Goal: Task Accomplishment & Management: Manage account settings

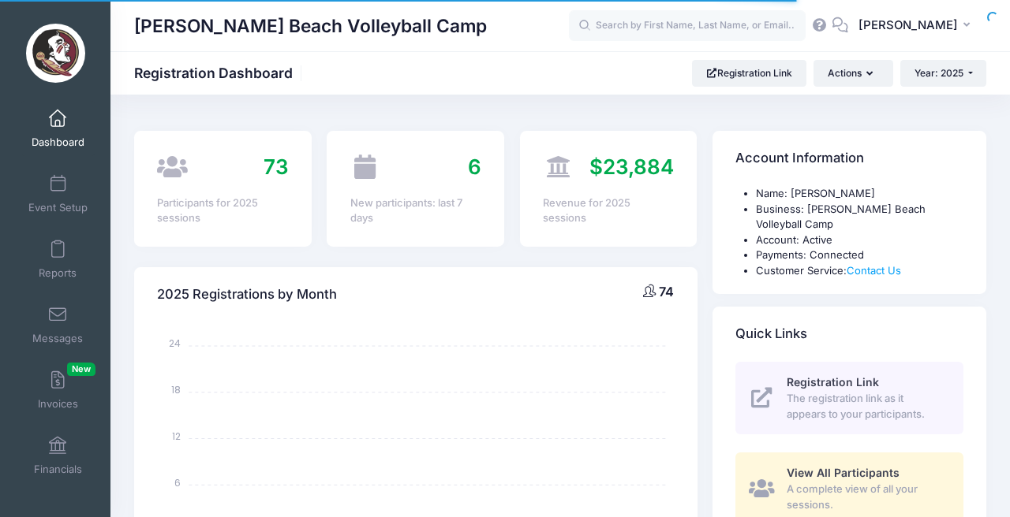
select select
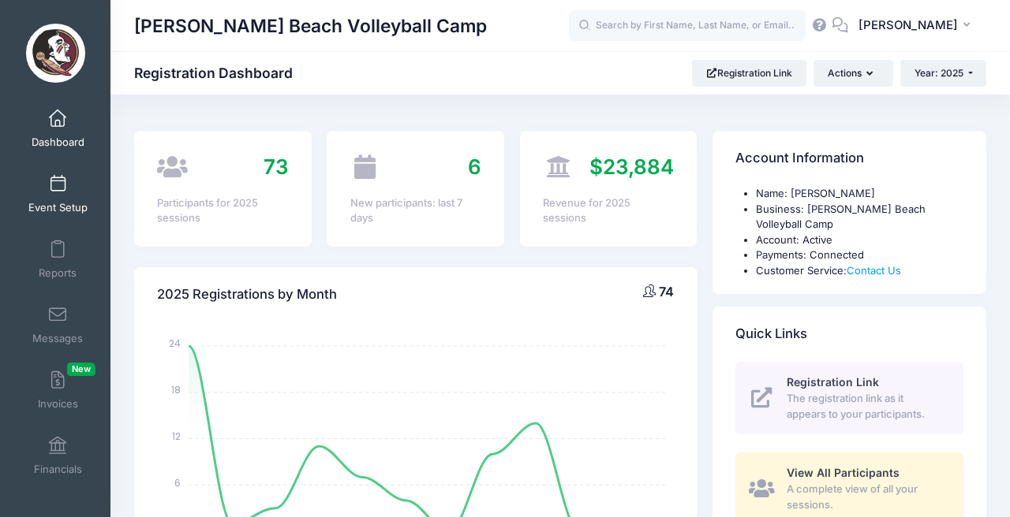
click at [54, 200] on link "Event Setup" at bounding box center [58, 193] width 75 height 55
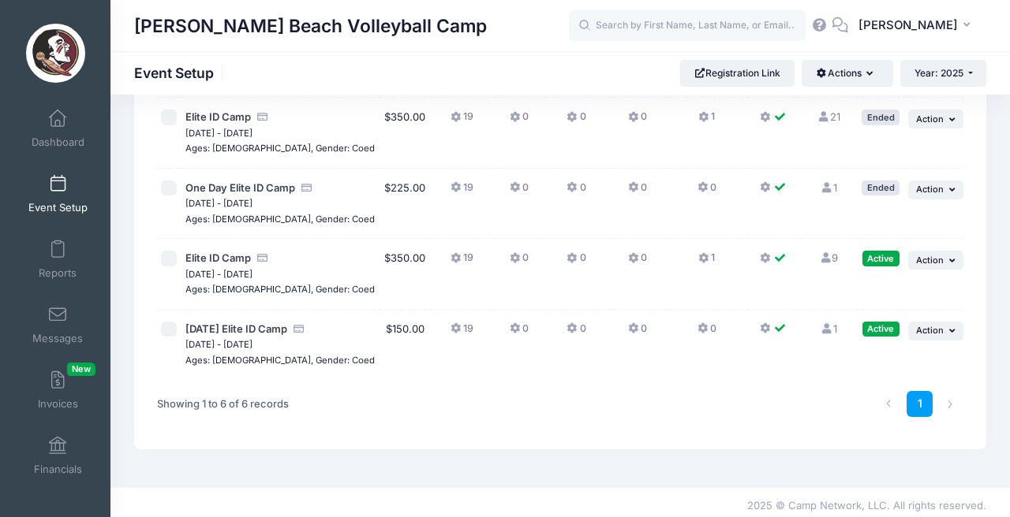
scroll to position [262, 0]
click at [232, 255] on span "Elite ID Camp" at bounding box center [217, 258] width 65 height 13
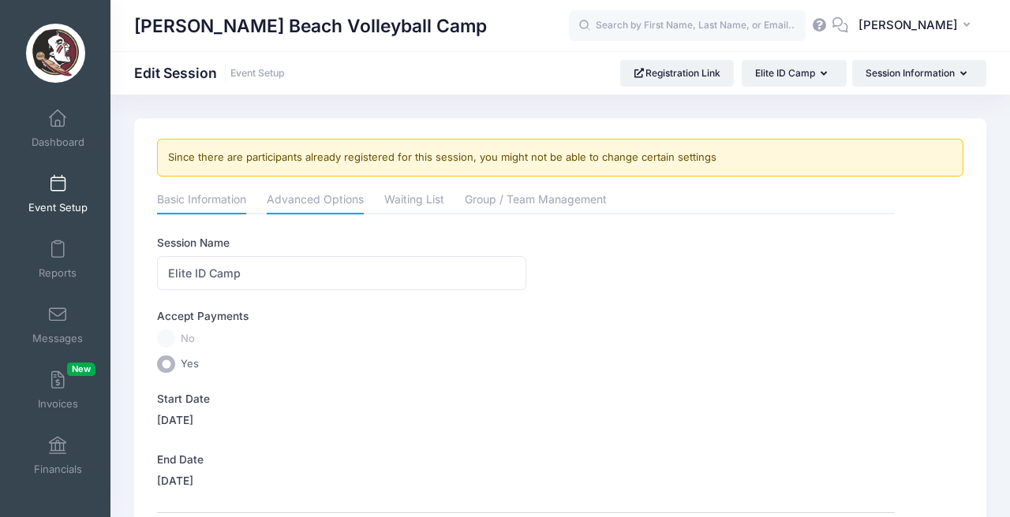
click at [312, 202] on link "Advanced Options" at bounding box center [315, 201] width 97 height 28
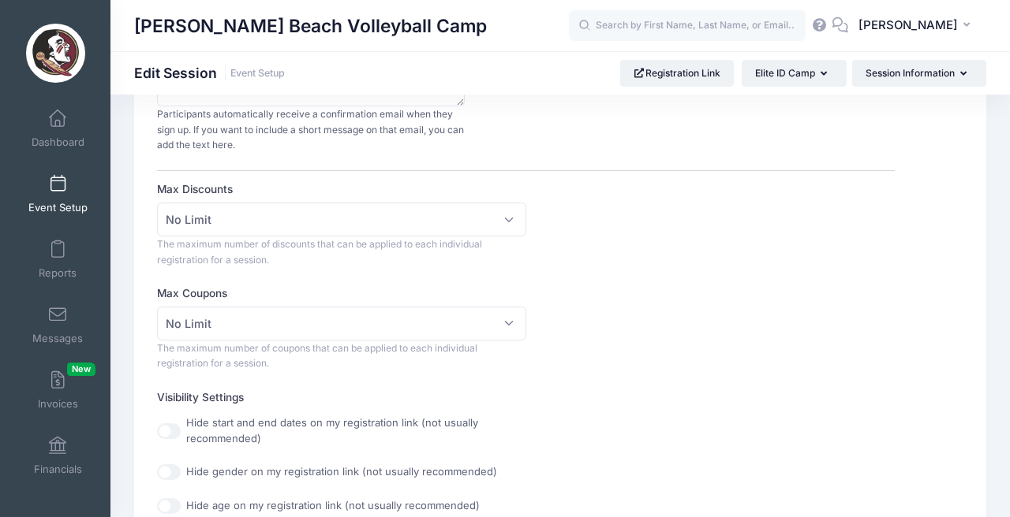
scroll to position [413, 0]
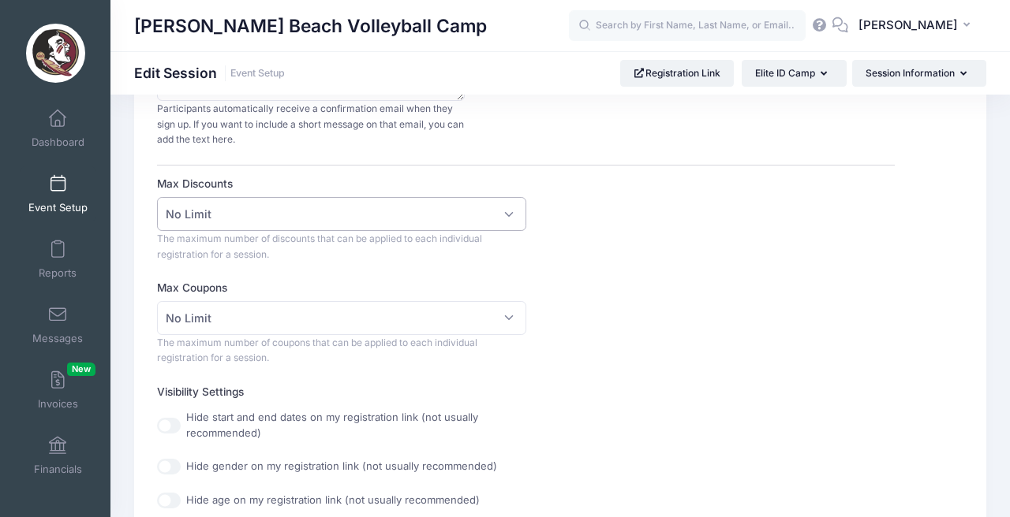
click at [512, 210] on span "No Limit" at bounding box center [341, 214] width 368 height 34
click at [511, 210] on span "No Limit" at bounding box center [341, 214] width 368 height 34
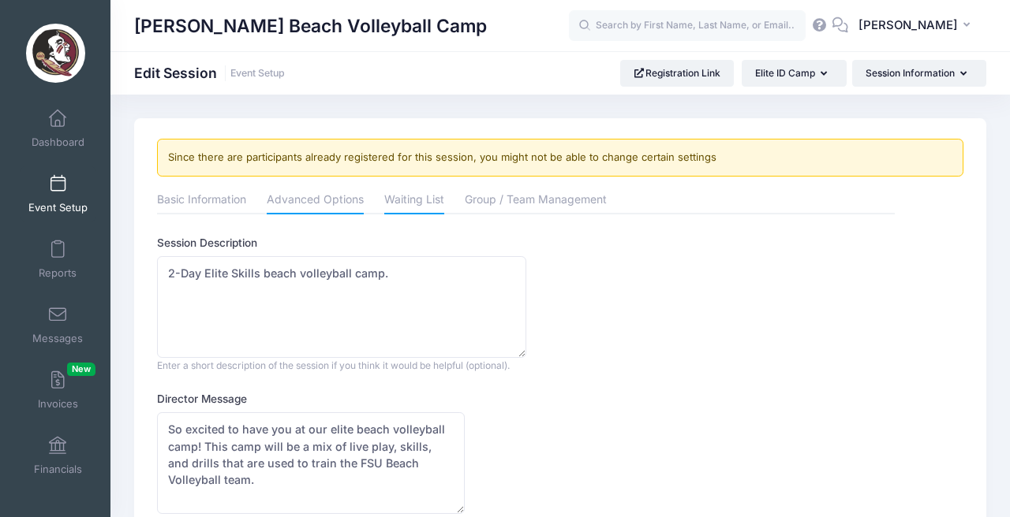
scroll to position [0, 0]
click at [405, 193] on link "Waiting List" at bounding box center [414, 201] width 60 height 28
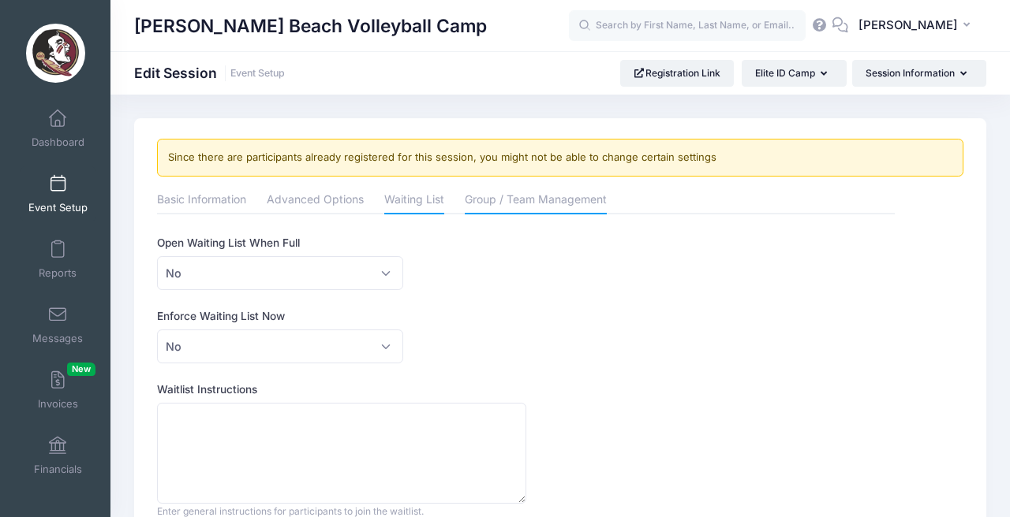
click at [537, 204] on link "Group / Team Management" at bounding box center [536, 201] width 142 height 28
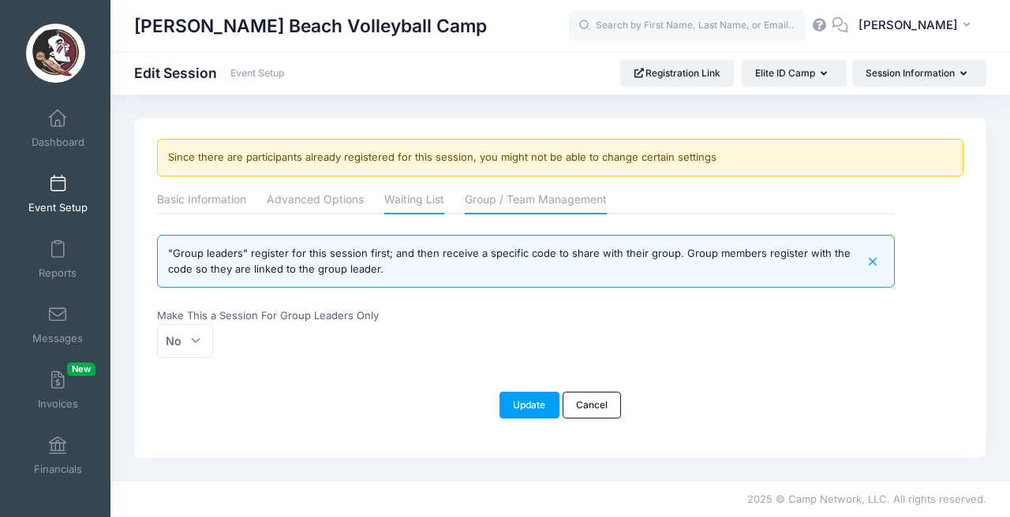
click at [408, 201] on link "Waiting List" at bounding box center [414, 201] width 60 height 28
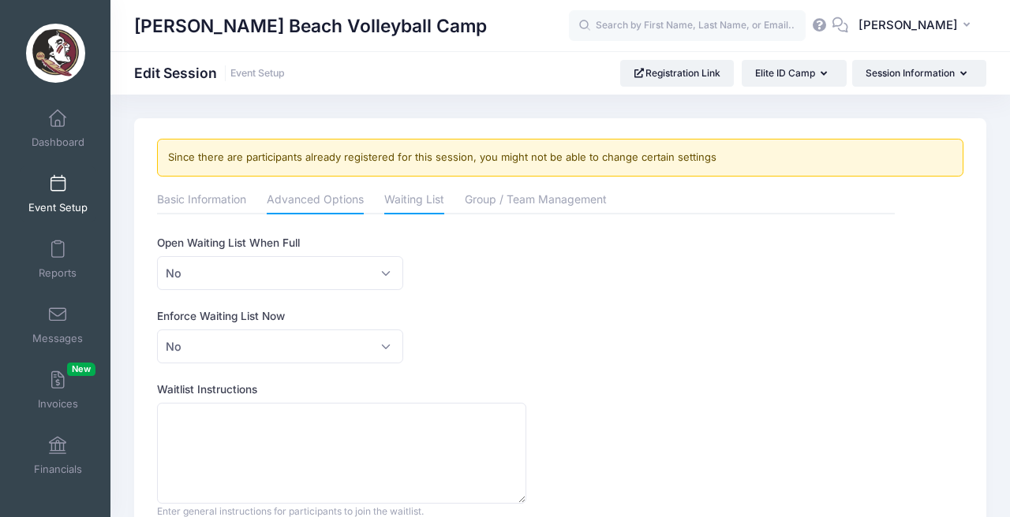
click at [334, 196] on link "Advanced Options" at bounding box center [315, 201] width 97 height 28
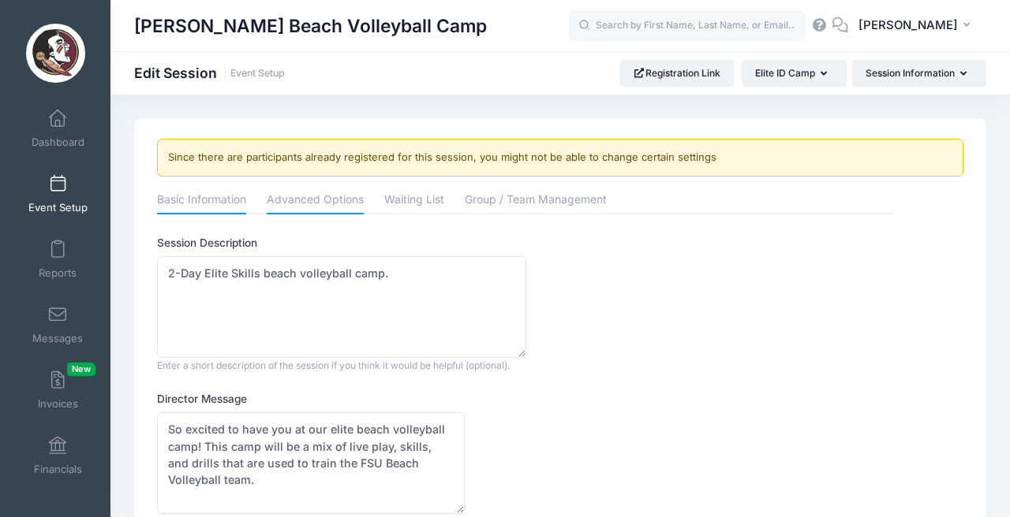
click at [207, 200] on link "Basic Information" at bounding box center [201, 201] width 89 height 28
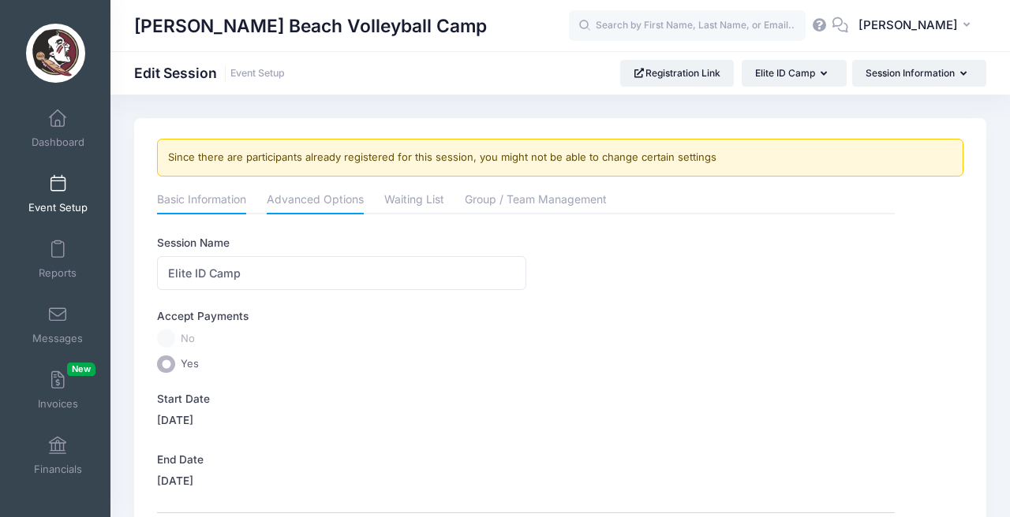
click at [319, 206] on link "Advanced Options" at bounding box center [315, 201] width 97 height 28
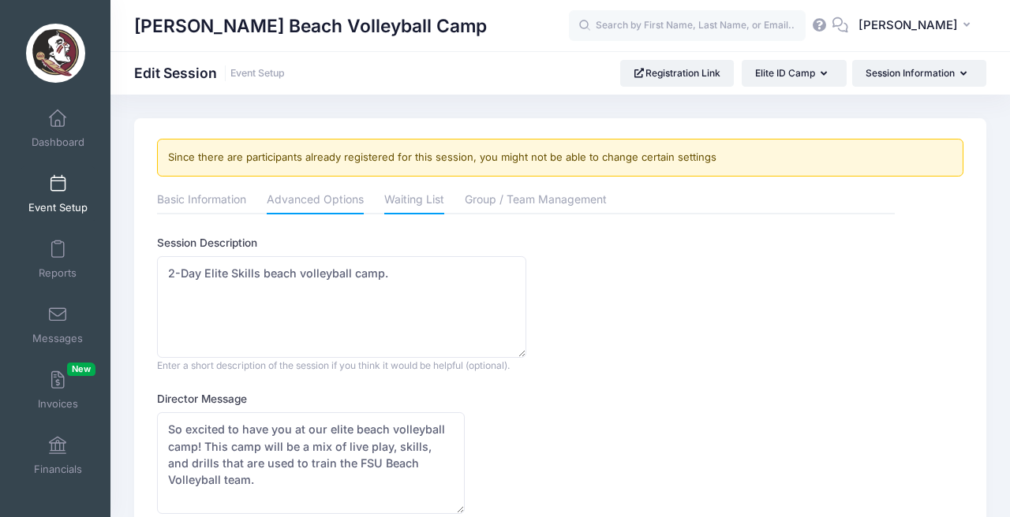
click at [414, 202] on link "Waiting List" at bounding box center [414, 201] width 60 height 28
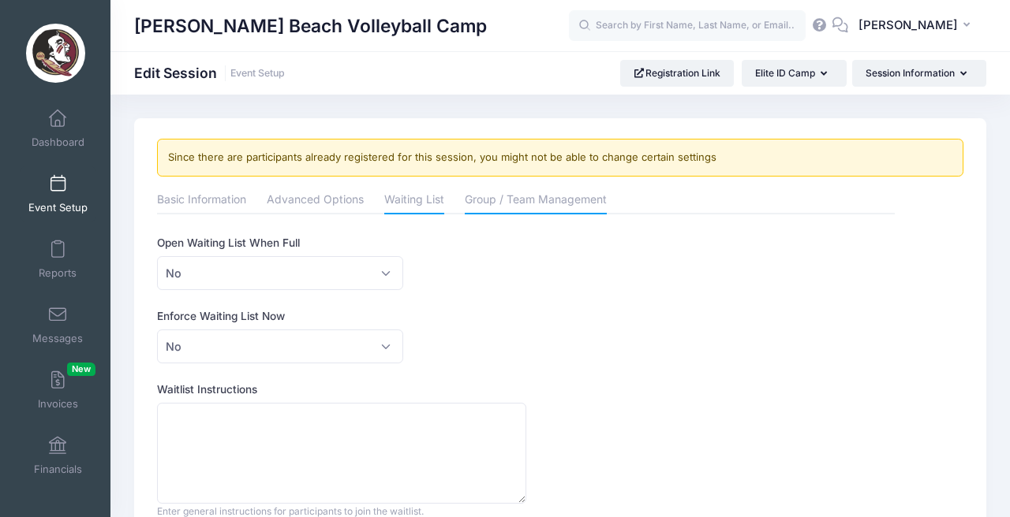
click at [540, 206] on link "Group / Team Management" at bounding box center [536, 201] width 142 height 28
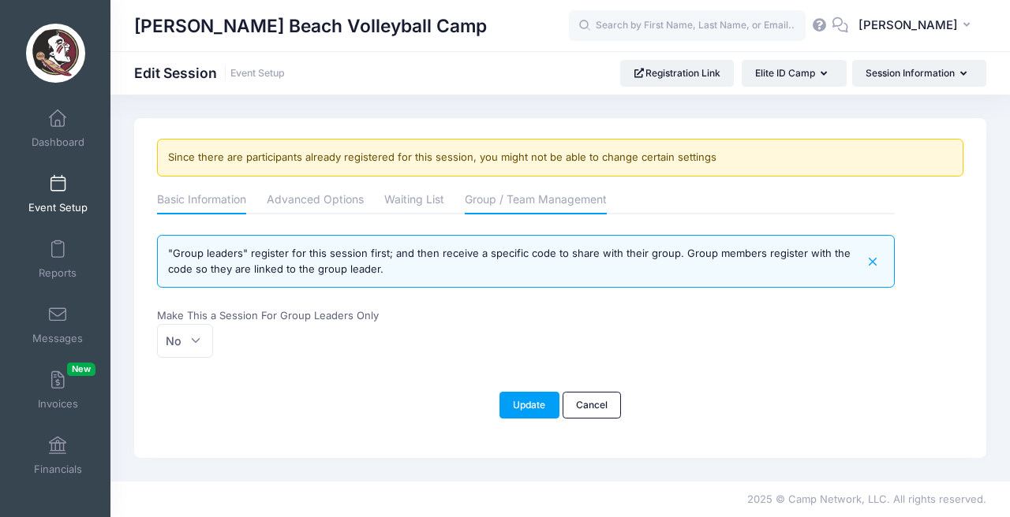
click at [200, 206] on link "Basic Information" at bounding box center [201, 201] width 89 height 28
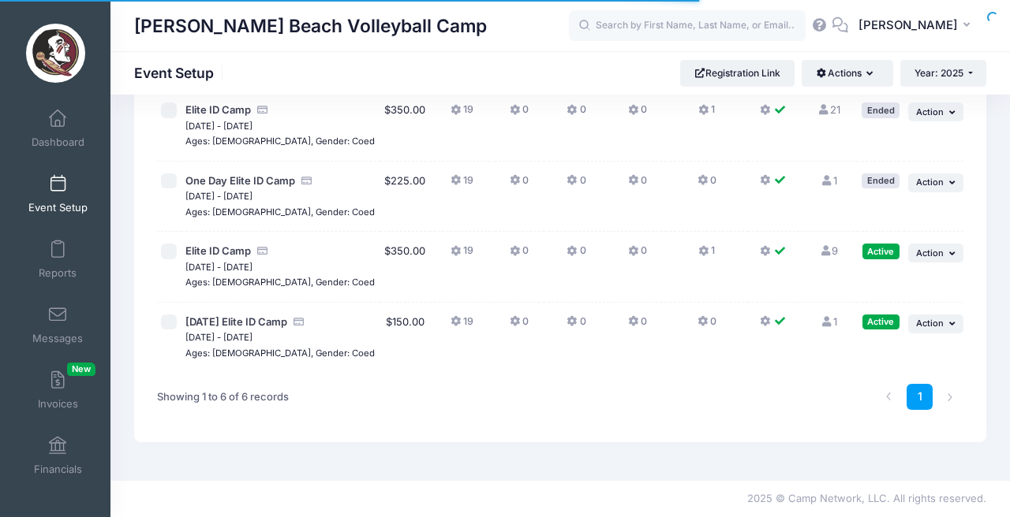
scroll to position [262, 0]
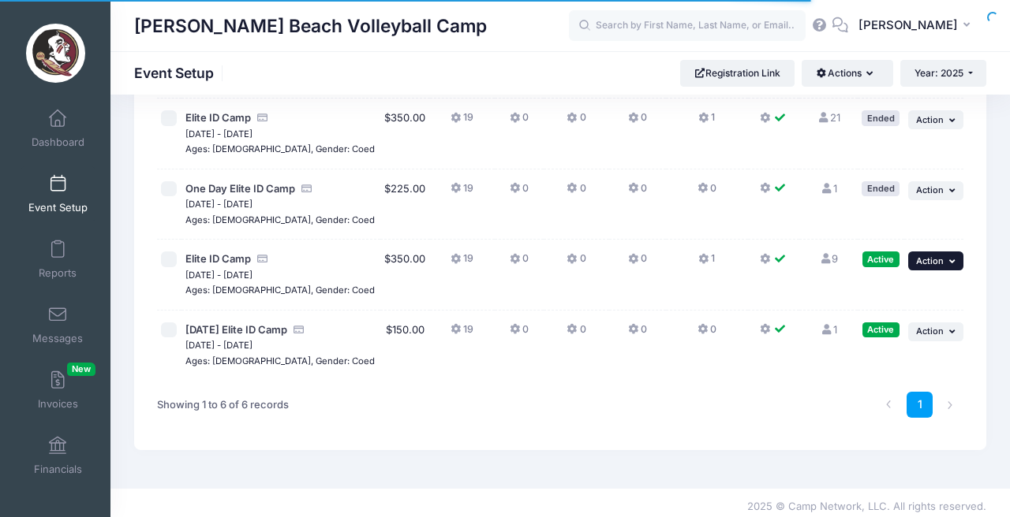
click at [950, 262] on button "... Action" at bounding box center [935, 261] width 55 height 19
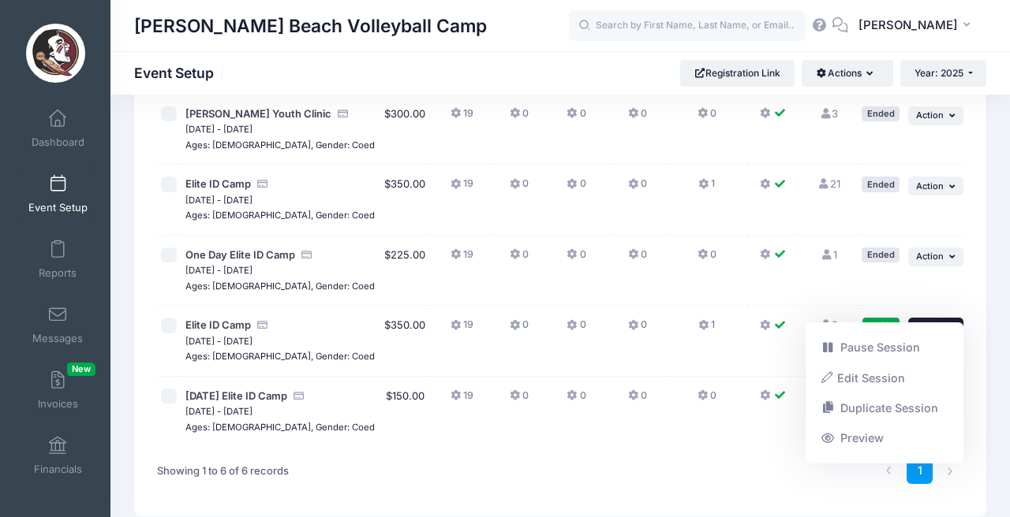
scroll to position [205, 0]
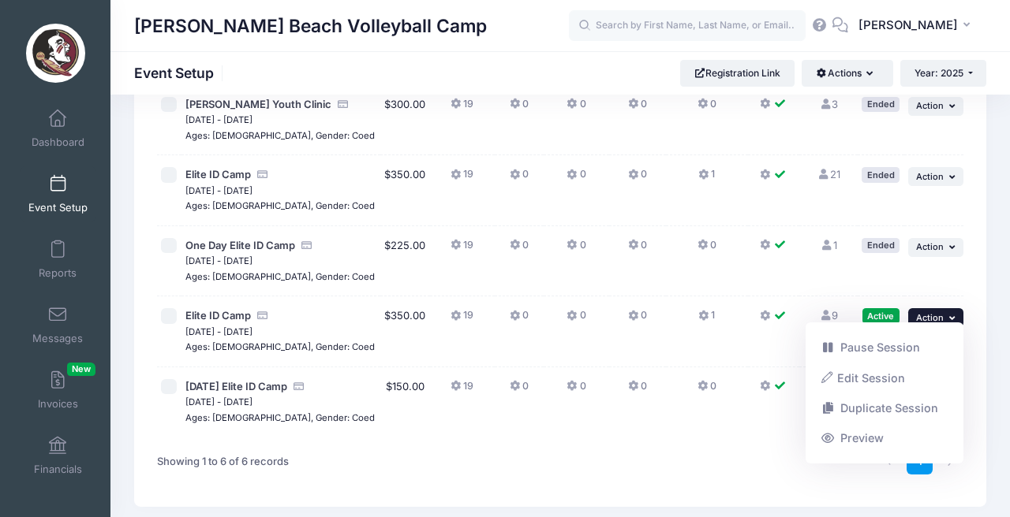
click at [566, 316] on icon at bounding box center [572, 316] width 13 height 0
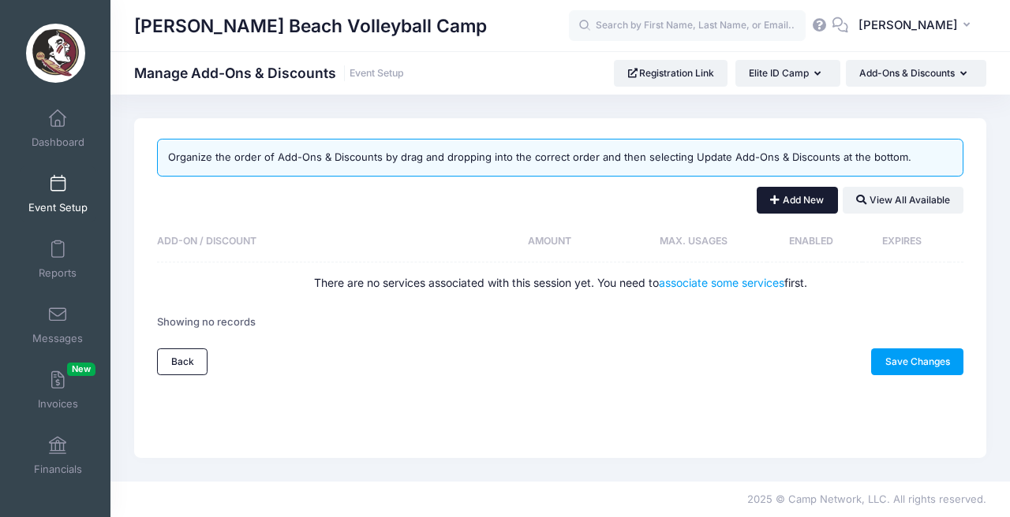
click at [787, 207] on button "Add New" at bounding box center [796, 200] width 81 height 27
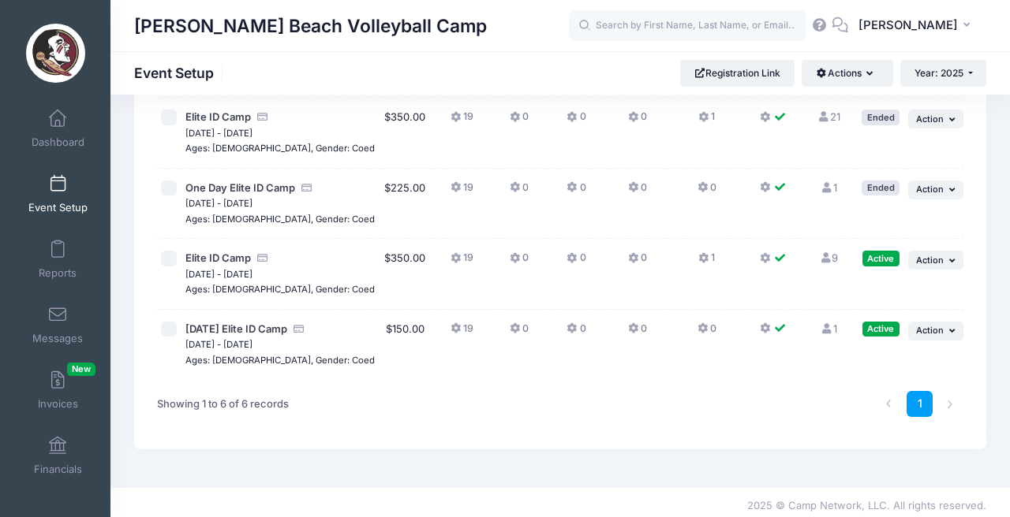
scroll to position [262, 0]
click at [628, 260] on icon at bounding box center [634, 260] width 13 height 0
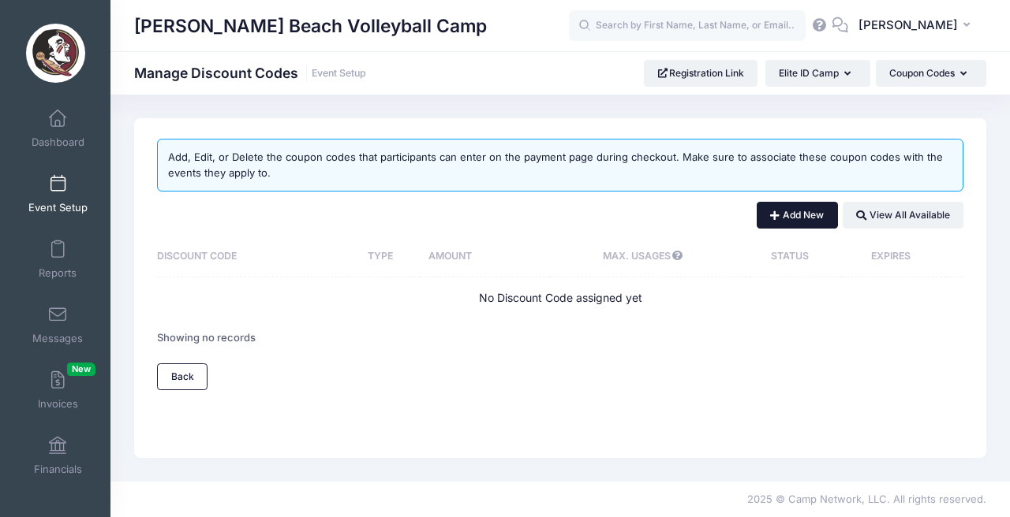
click at [774, 225] on button "Add New" at bounding box center [796, 215] width 81 height 27
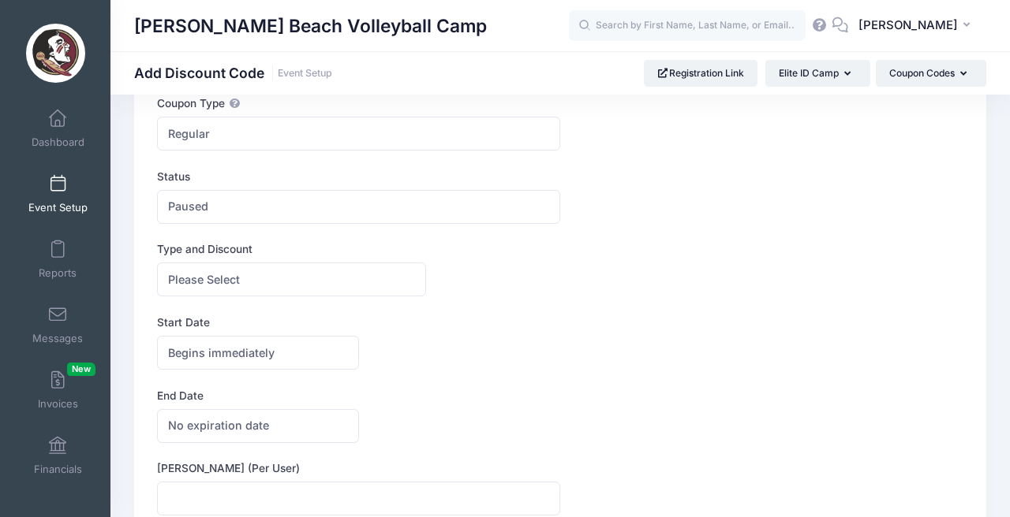
scroll to position [131, 0]
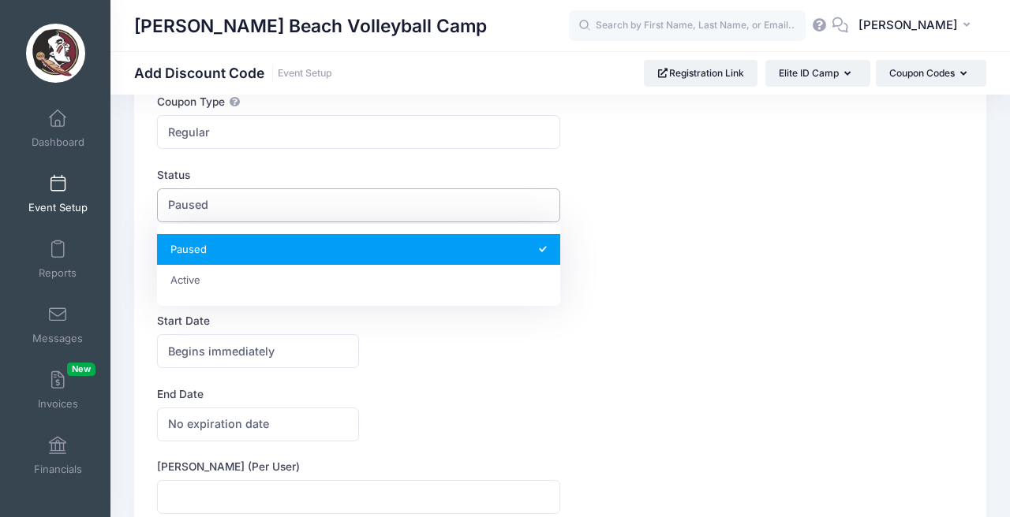
click at [263, 207] on span "Paused" at bounding box center [358, 206] width 403 height 34
click at [264, 208] on span "Paused" at bounding box center [358, 206] width 403 height 34
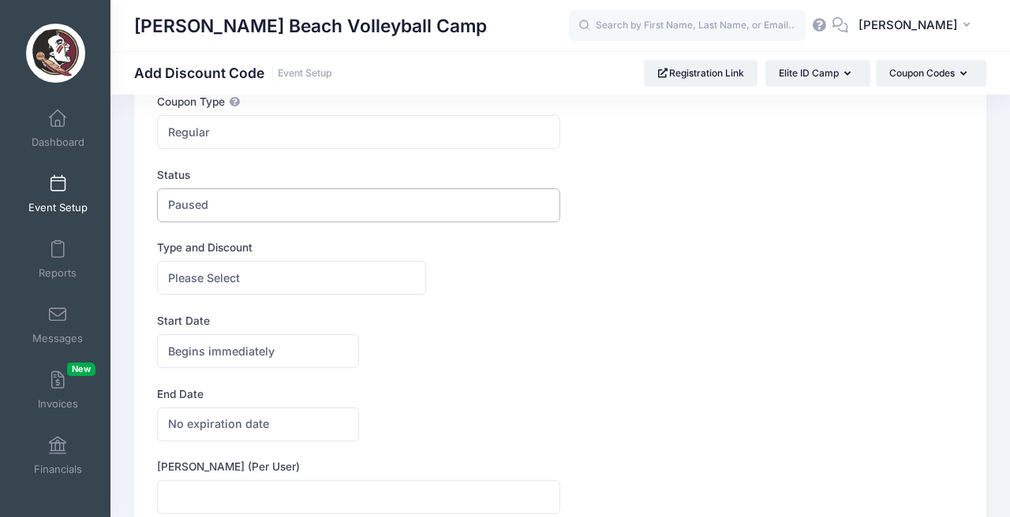
scroll to position [137, 0]
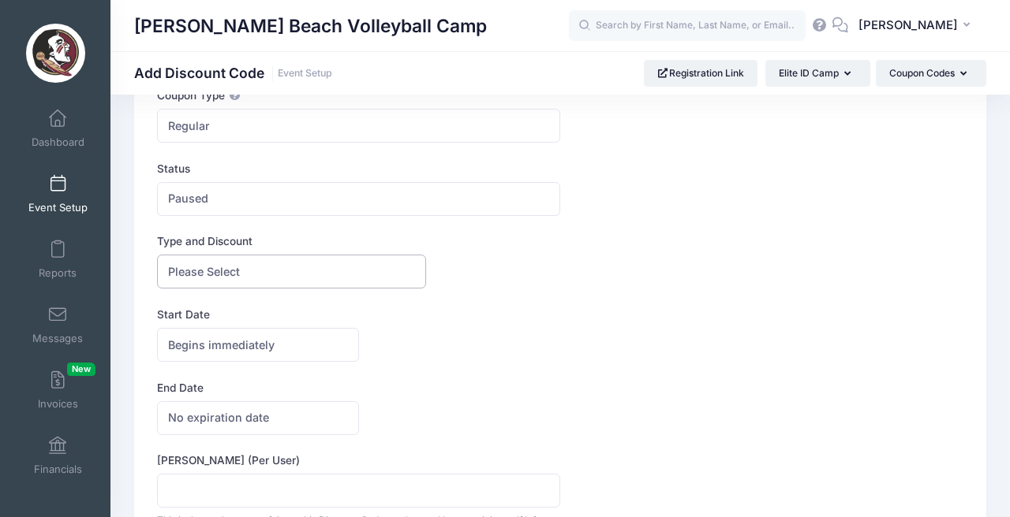
click at [283, 286] on span "Please Select" at bounding box center [291, 272] width 269 height 34
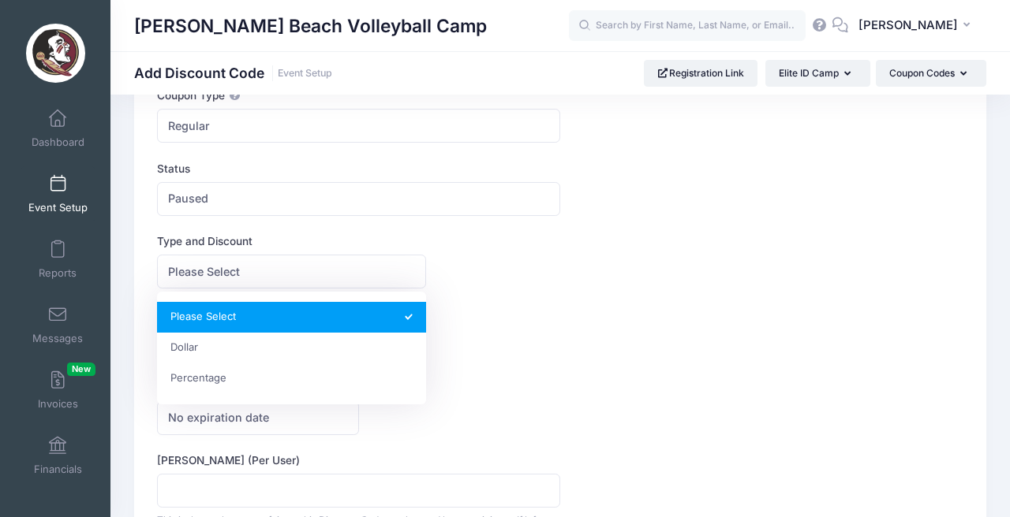
click at [524, 286] on div "Please Select Dollar Percentage Please Select $ 0 0 %" at bounding box center [425, 272] width 537 height 34
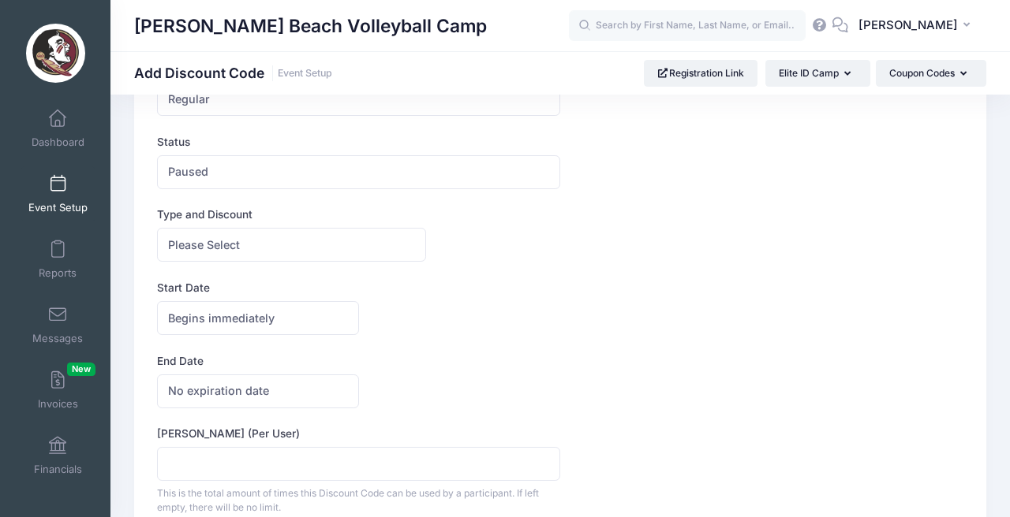
scroll to position [170, 0]
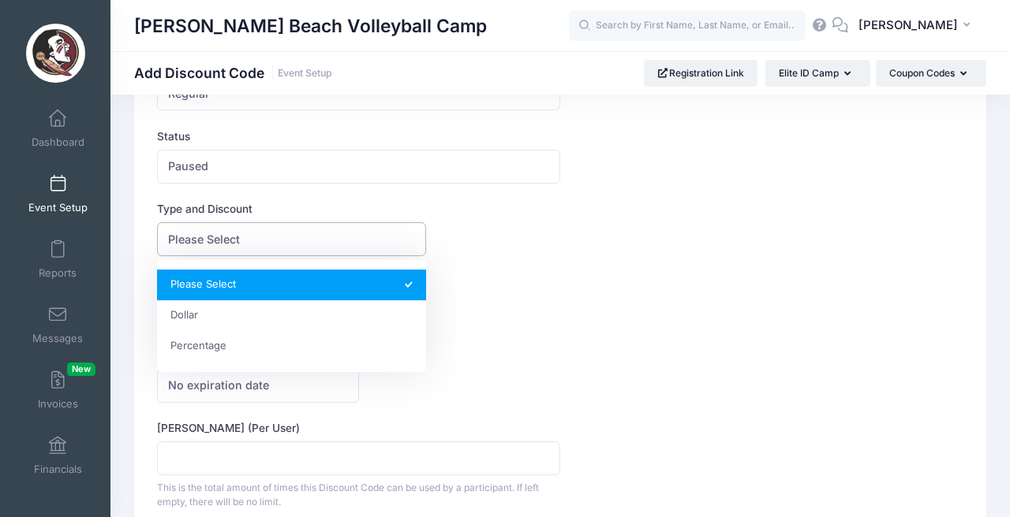
click at [277, 251] on span "Please Select" at bounding box center [291, 239] width 269 height 34
select select "1"
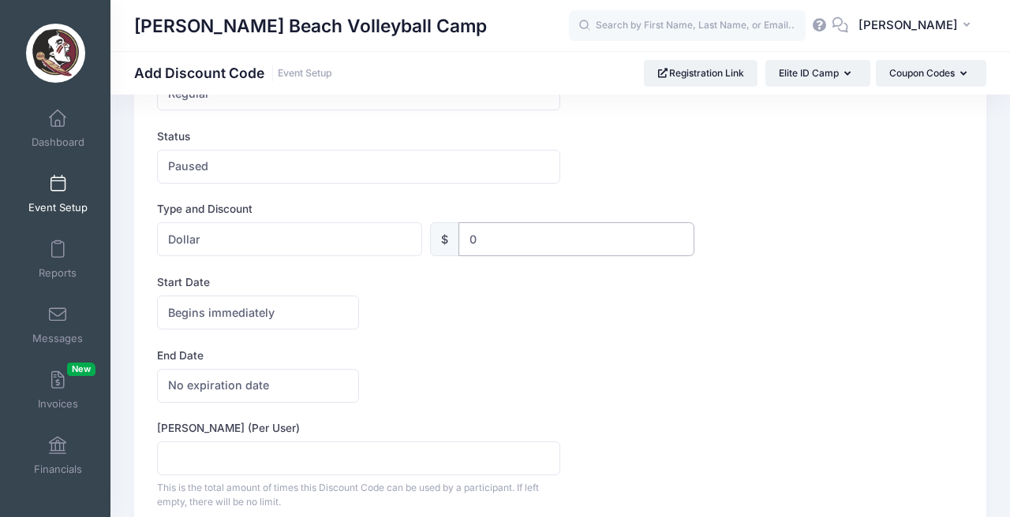
click at [479, 244] on input "0" at bounding box center [576, 239] width 237 height 34
type input "100"
click at [551, 448] on input "Max Usage (Per User)" at bounding box center [358, 459] width 403 height 34
click at [504, 349] on form "Discount Code Text Coupon Type Regular Conditional Regular These coupons will a…" at bounding box center [560, 271] width 806 height 579
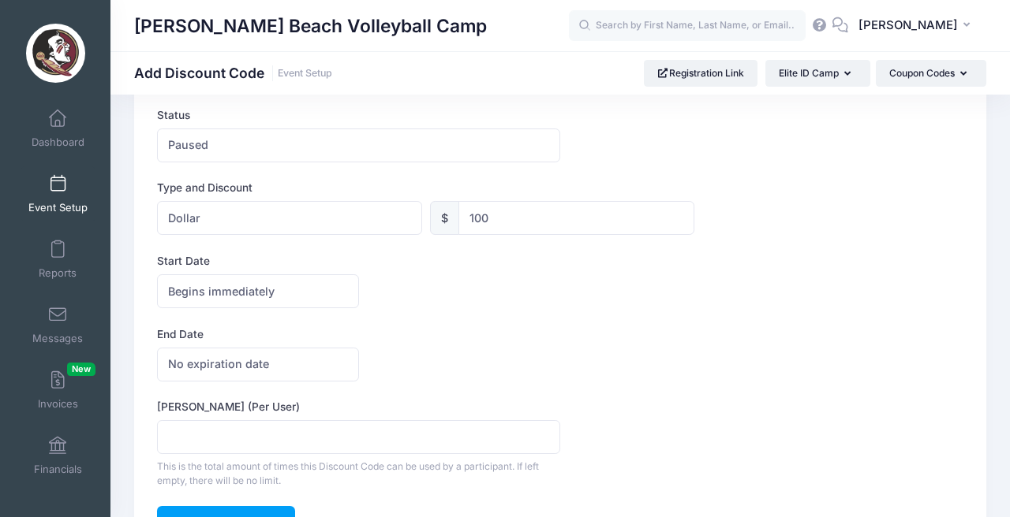
scroll to position [192, 0]
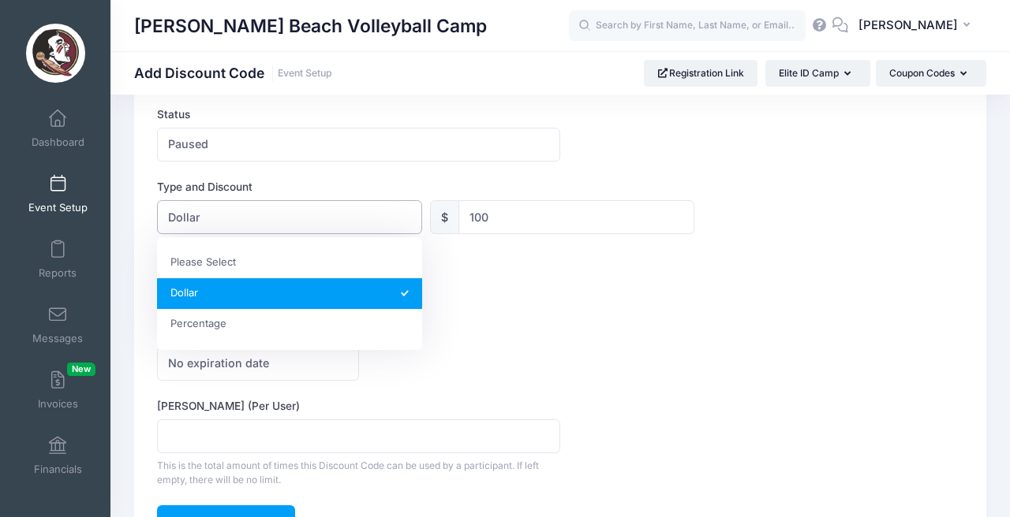
click at [301, 211] on span "Dollar" at bounding box center [289, 217] width 265 height 34
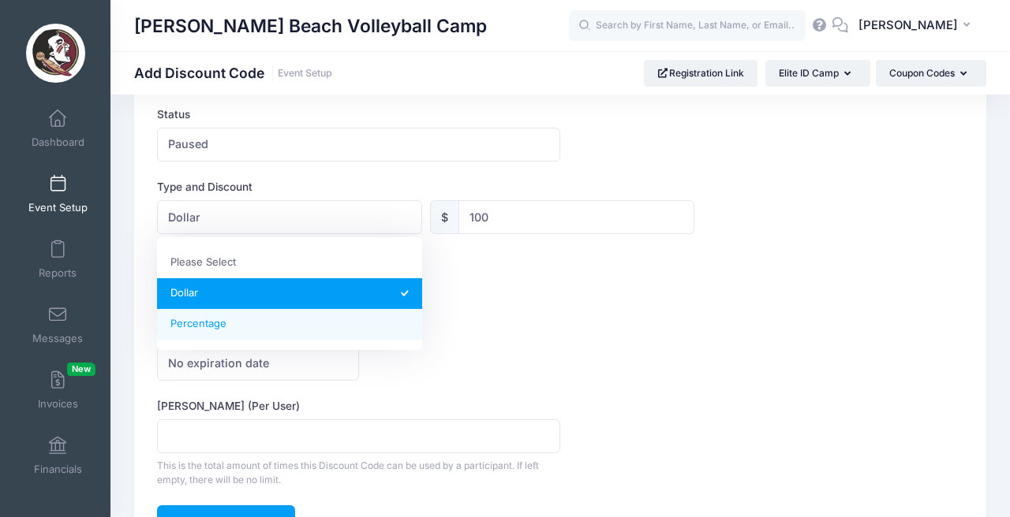
click at [520, 312] on form "Discount Code Text Coupon Type Regular Conditional Regular These coupons will a…" at bounding box center [560, 249] width 806 height 579
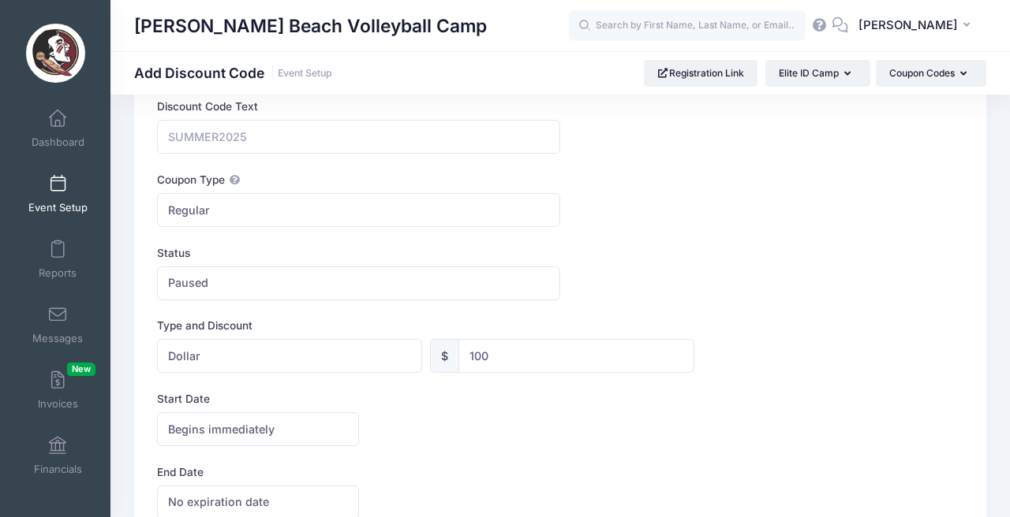
scroll to position [54, 0]
click at [218, 221] on span "Regular" at bounding box center [358, 209] width 403 height 34
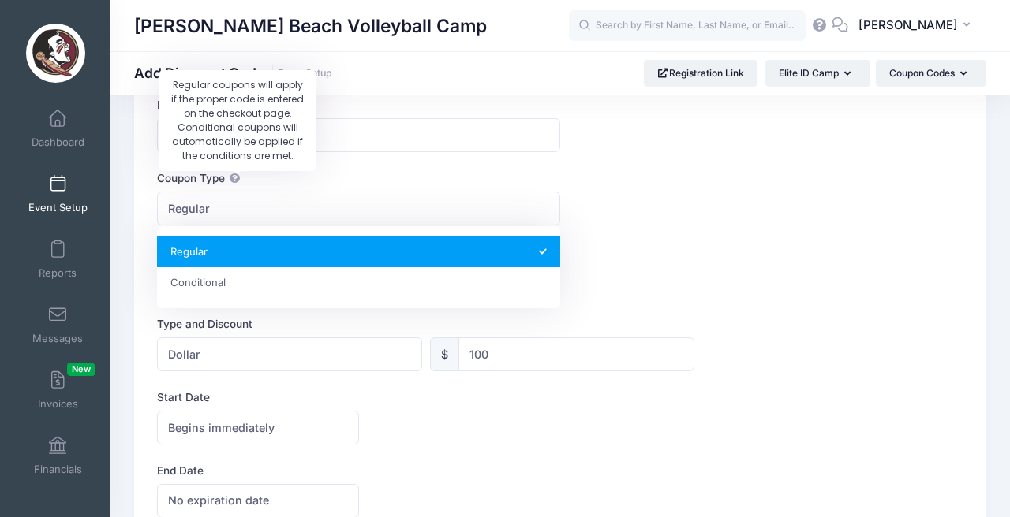
click at [237, 179] on icon at bounding box center [234, 179] width 13 height 10
click at [158, 192] on select "Regular Conditional" at bounding box center [157, 192] width 1 height 1
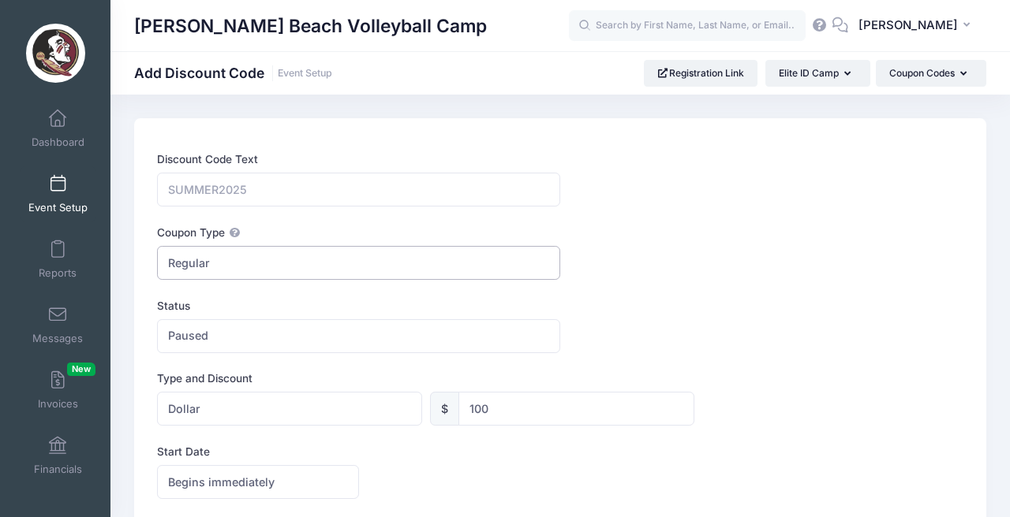
scroll to position [0, 0]
click at [267, 186] on input "Discount Code Text" at bounding box center [358, 190] width 403 height 34
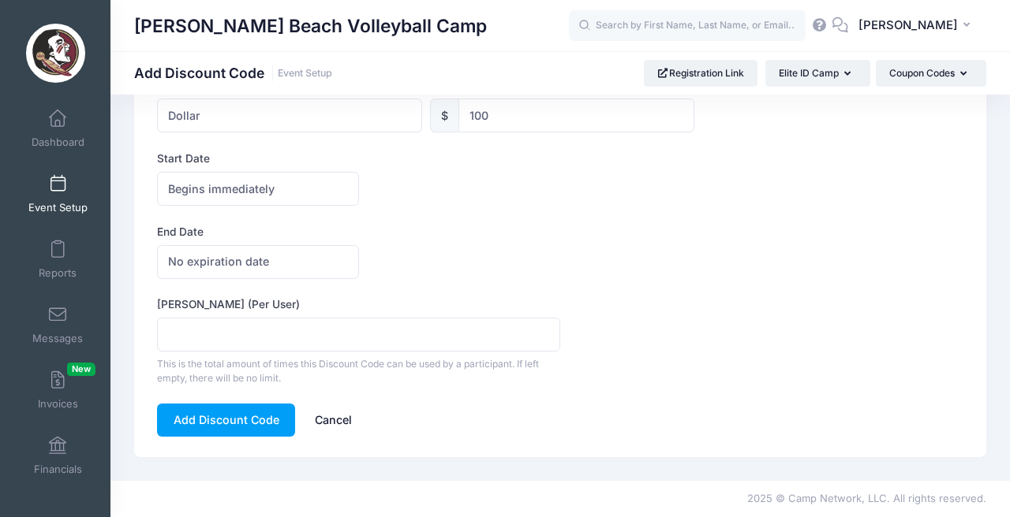
scroll to position [298, 0]
click at [310, 416] on link "Cancel" at bounding box center [332, 421] width 69 height 34
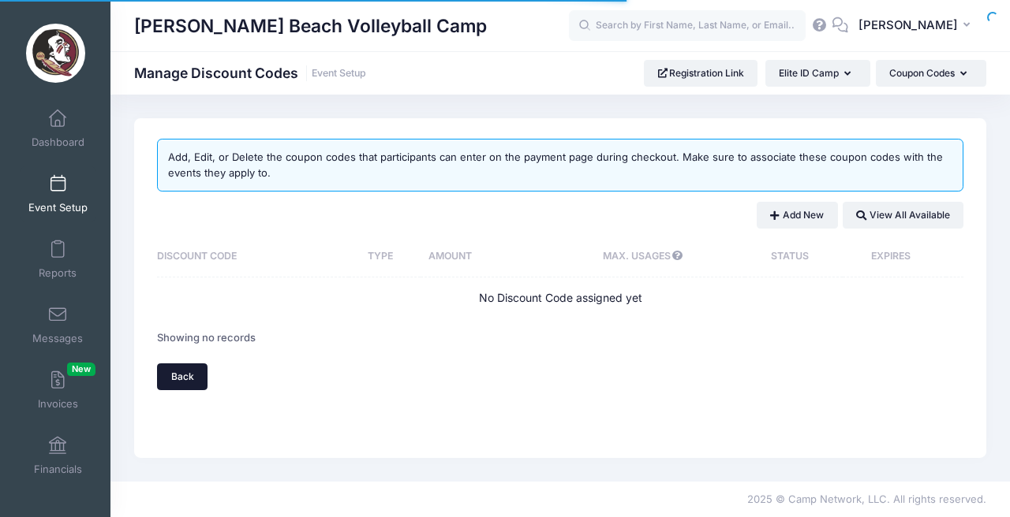
click at [188, 375] on link "Back" at bounding box center [182, 377] width 50 height 27
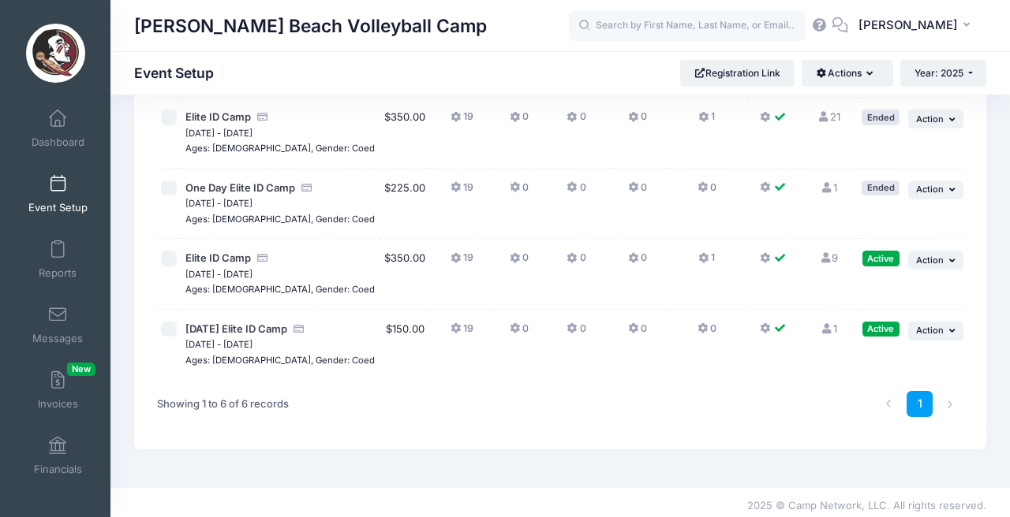
scroll to position [262, 0]
click at [567, 260] on icon at bounding box center [572, 260] width 13 height 0
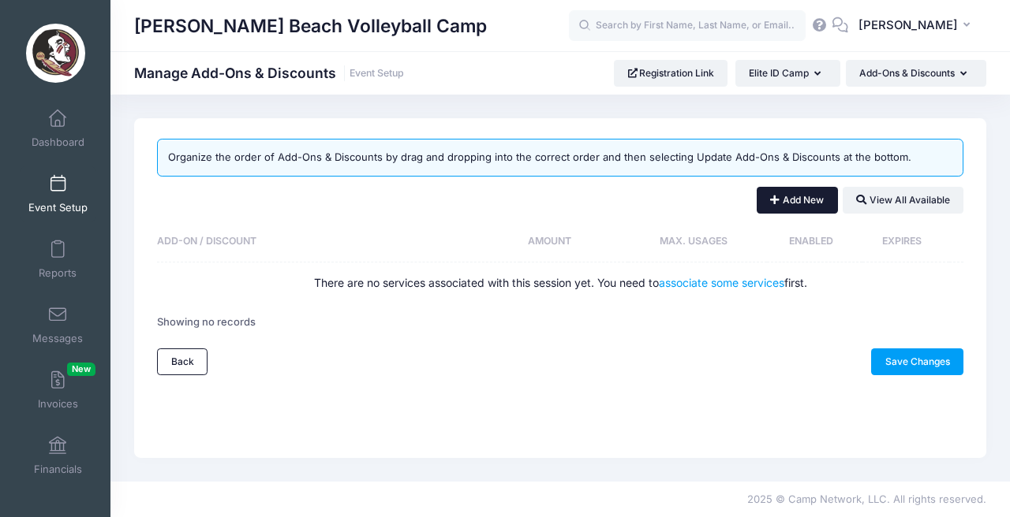
click at [794, 195] on button "Add New" at bounding box center [796, 200] width 81 height 27
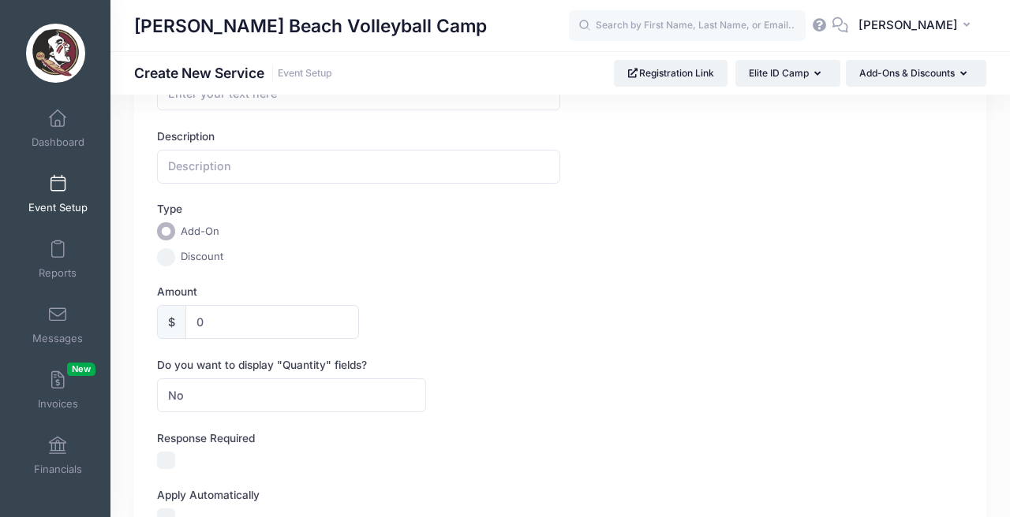
scroll to position [84, 0]
click at [170, 256] on input "Discount" at bounding box center [166, 257] width 18 height 18
radio input "true"
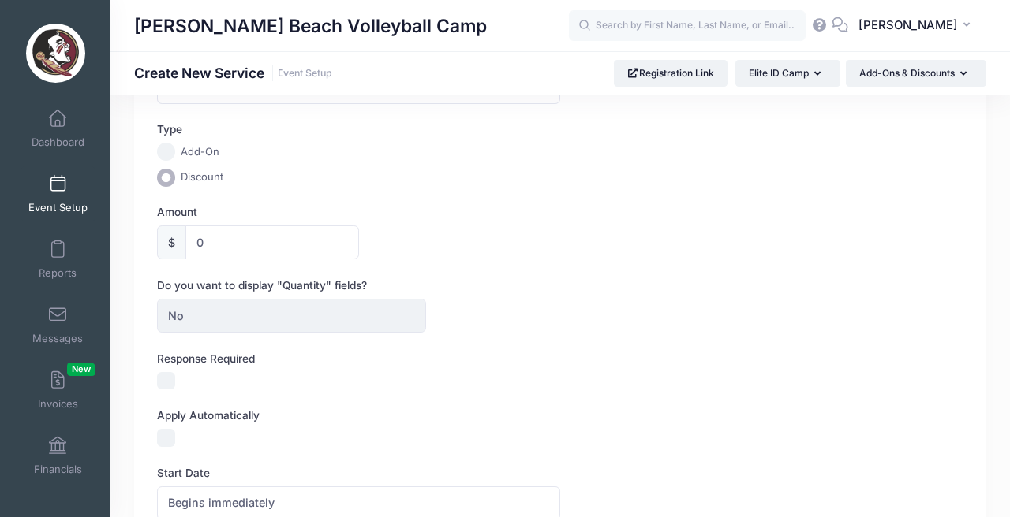
scroll to position [172, 0]
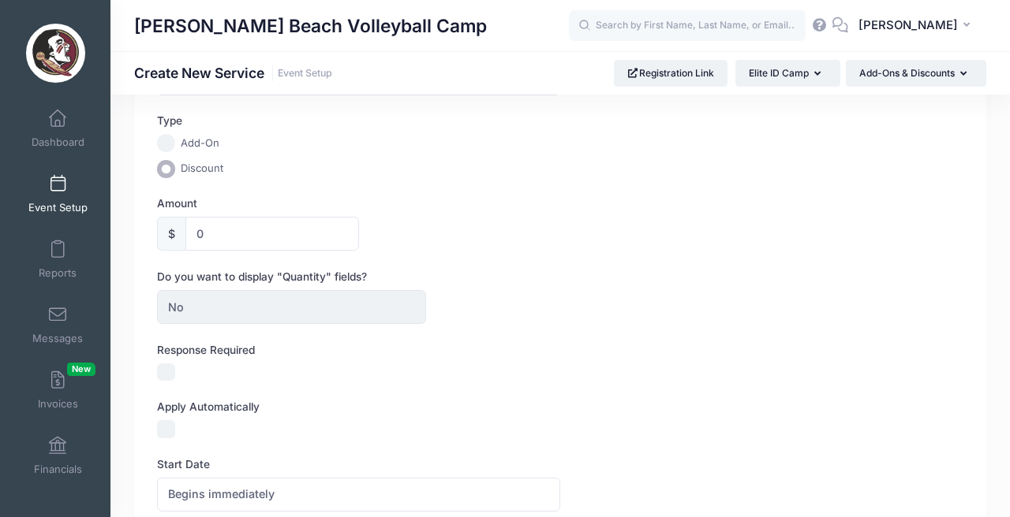
click at [241, 305] on span "No" at bounding box center [291, 307] width 269 height 34
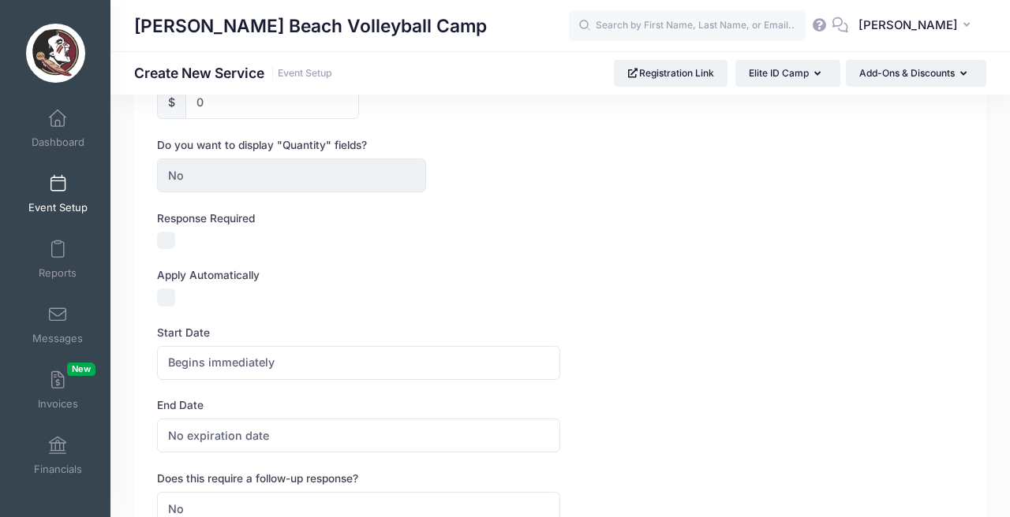
scroll to position [308, 0]
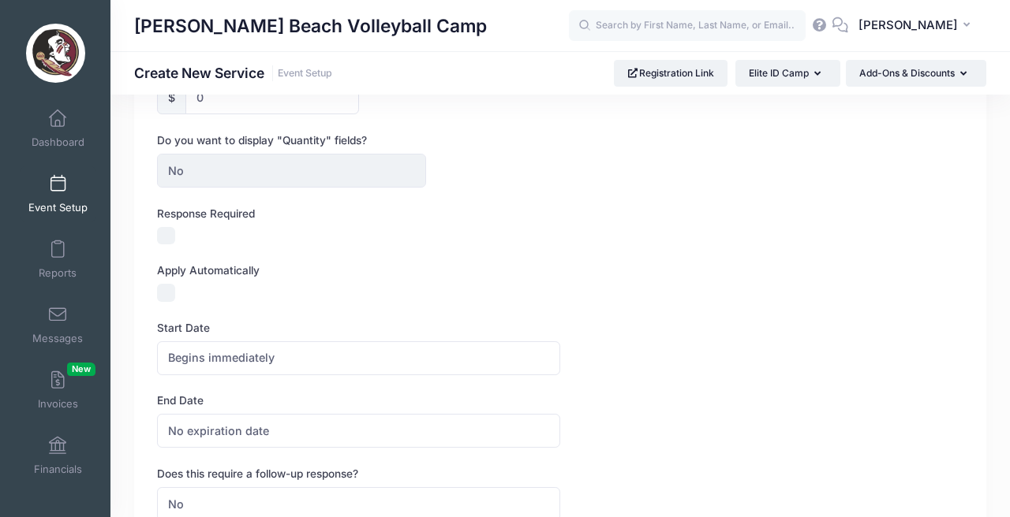
click at [168, 237] on input "Response Required" at bounding box center [166, 236] width 18 height 18
checkbox input "true"
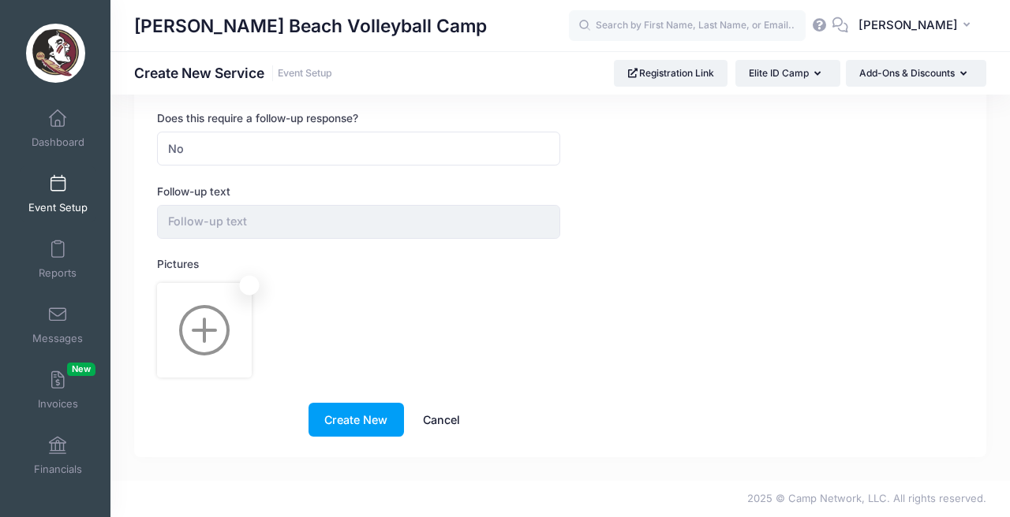
scroll to position [672, 0]
click at [454, 414] on link "Cancel" at bounding box center [441, 420] width 69 height 34
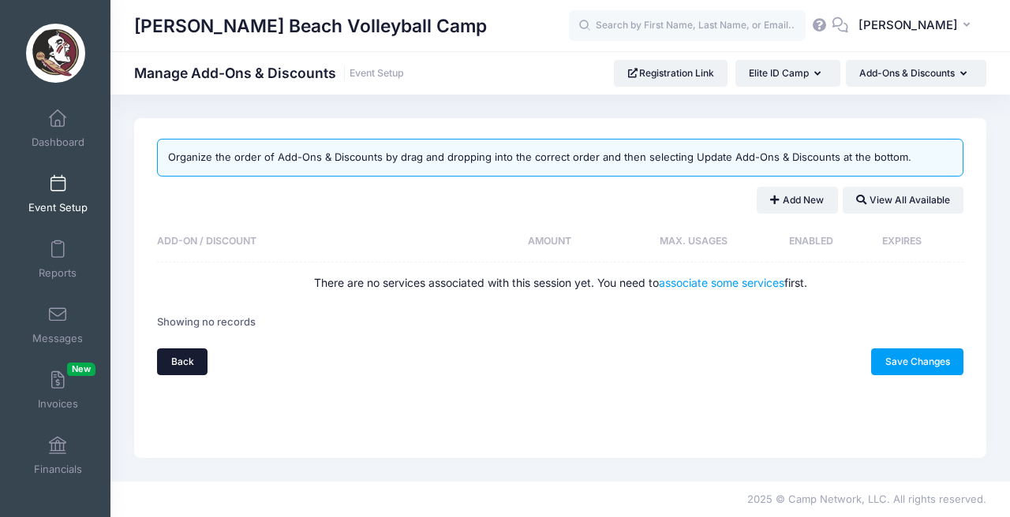
click at [173, 354] on link "Back" at bounding box center [182, 362] width 50 height 27
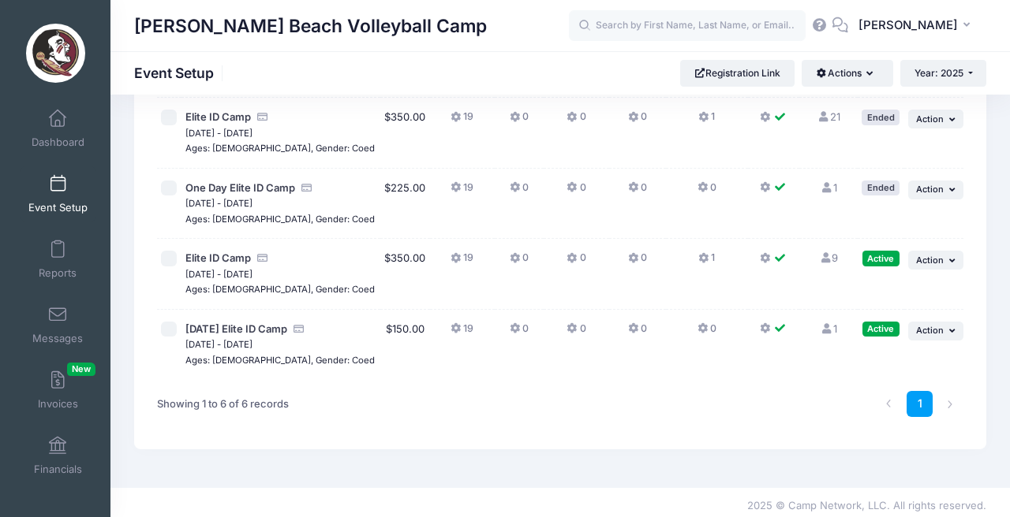
scroll to position [262, 0]
click at [628, 260] on icon at bounding box center [634, 260] width 13 height 0
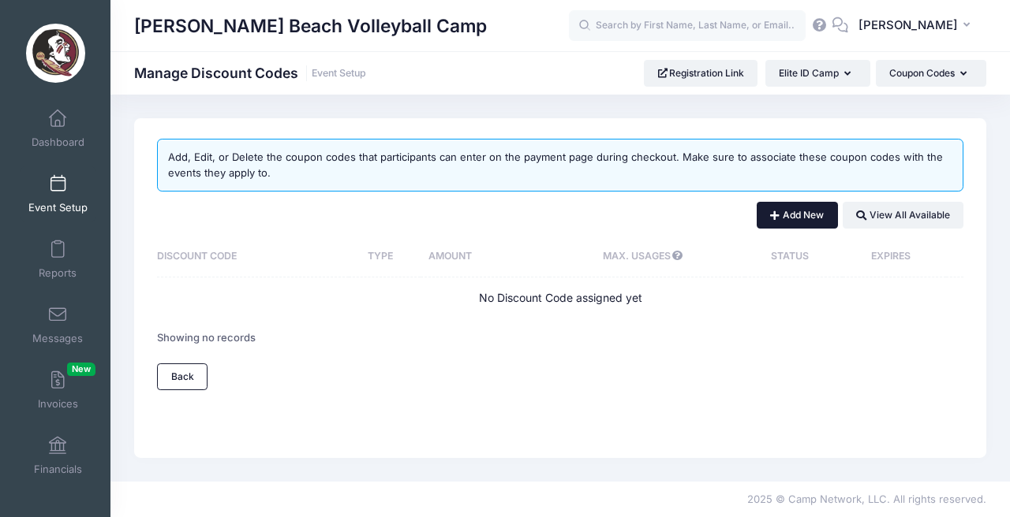
click at [774, 203] on button "Add New" at bounding box center [796, 215] width 81 height 27
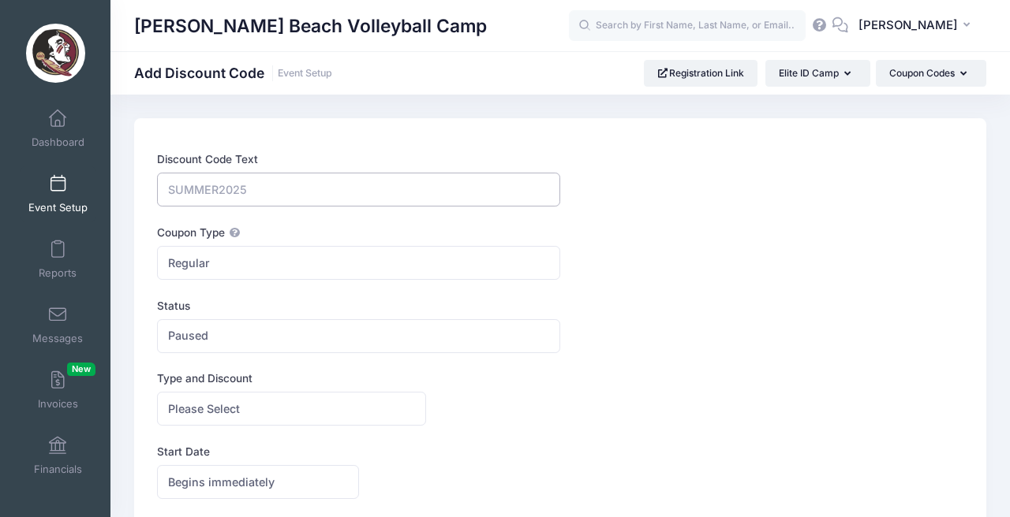
click at [293, 196] on input "Discount Code Text" at bounding box center [358, 190] width 403 height 34
type input "FLORIDAHIGH2025"
click at [237, 253] on span "Regular" at bounding box center [358, 263] width 403 height 34
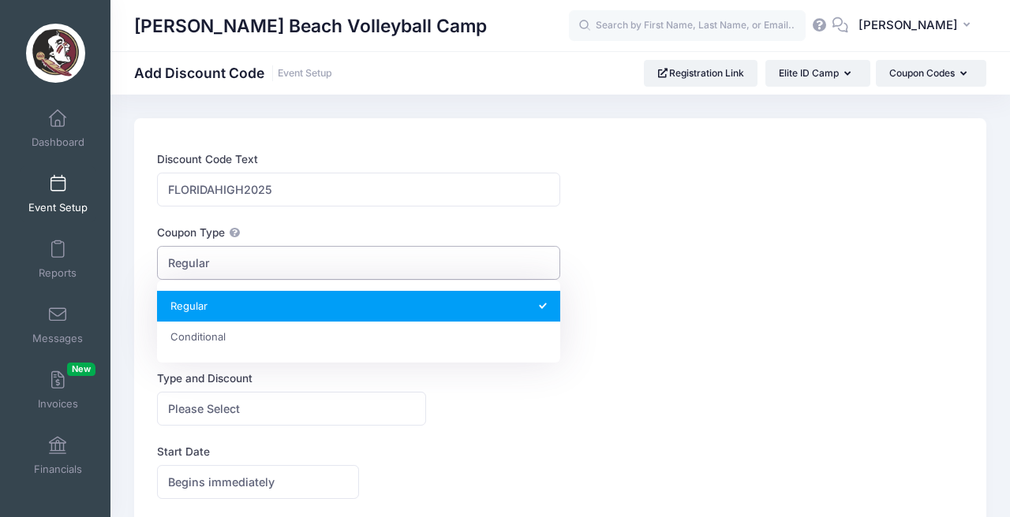
click at [237, 253] on span "Regular" at bounding box center [358, 263] width 403 height 34
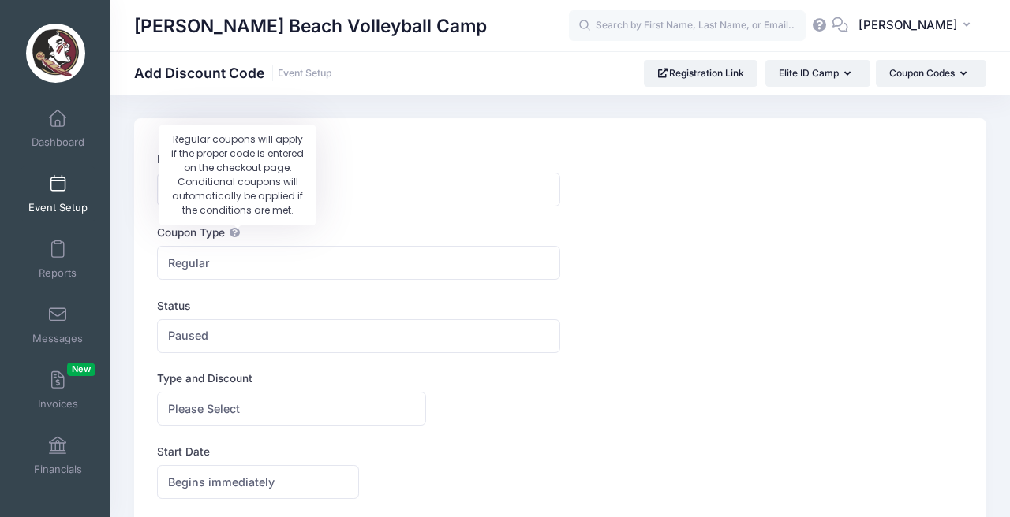
click at [239, 231] on icon at bounding box center [234, 233] width 13 height 10
click at [158, 246] on select "Regular Conditional" at bounding box center [157, 246] width 1 height 1
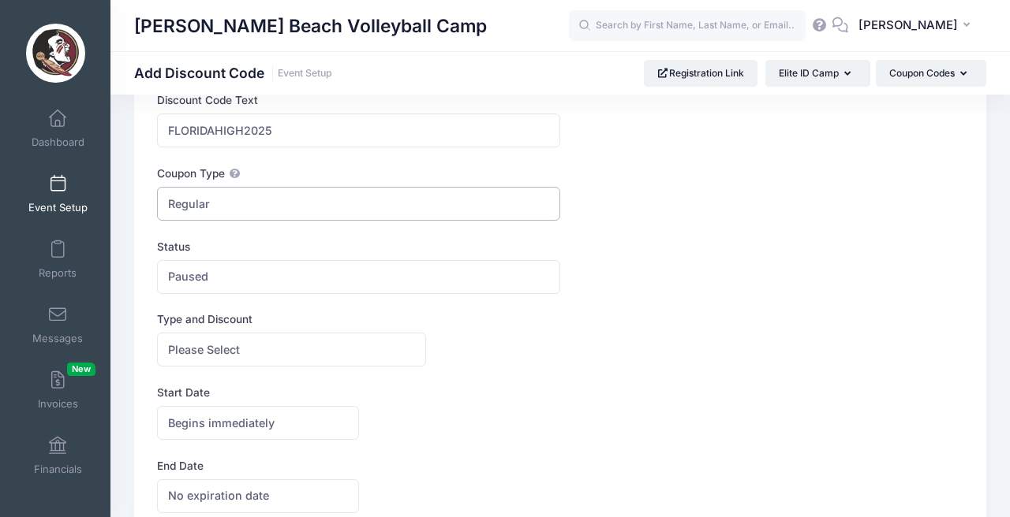
scroll to position [74, 0]
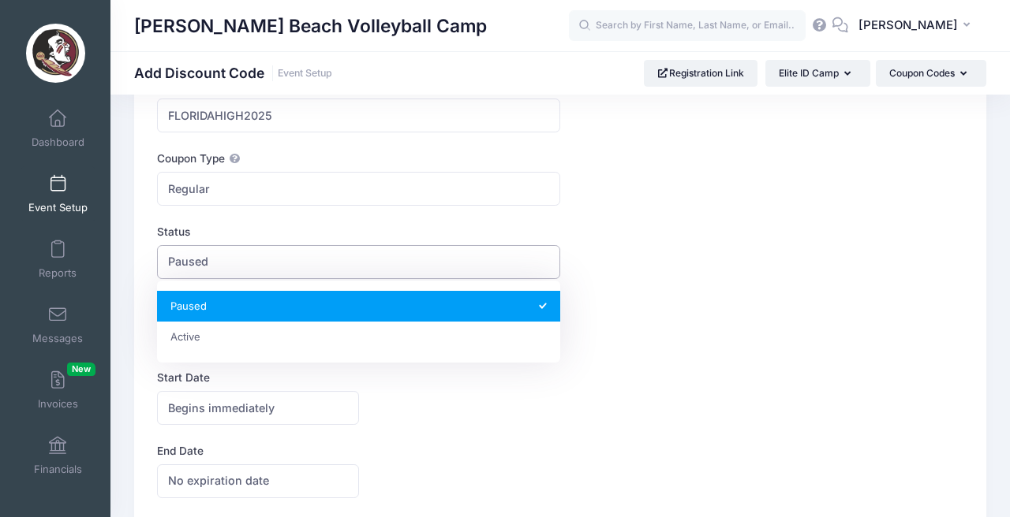
click at [222, 272] on span "Paused" at bounding box center [358, 262] width 403 height 34
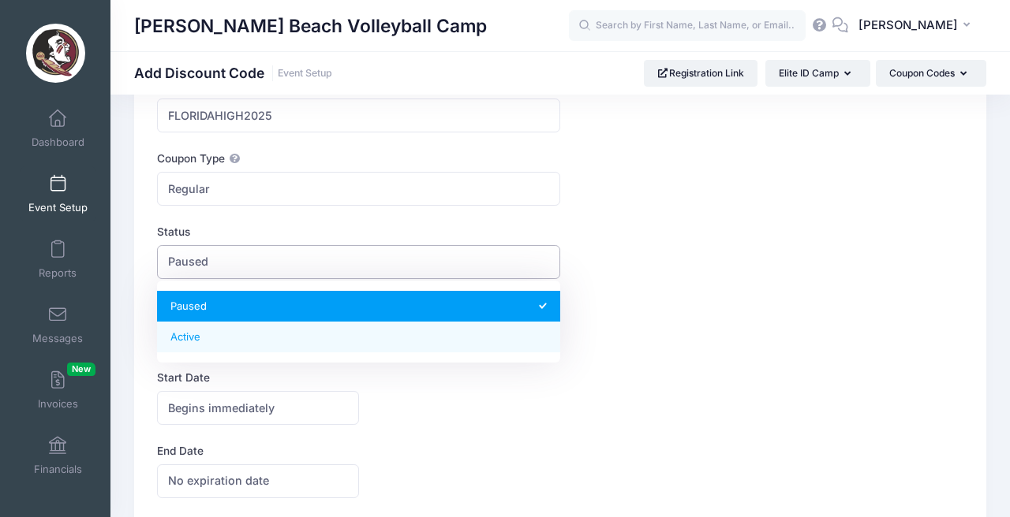
select select "1"
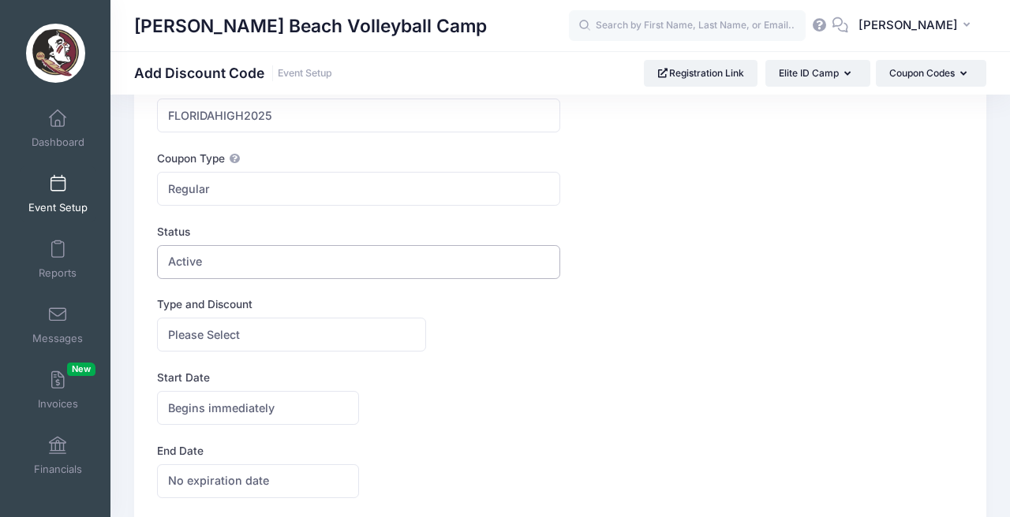
scroll to position [136, 0]
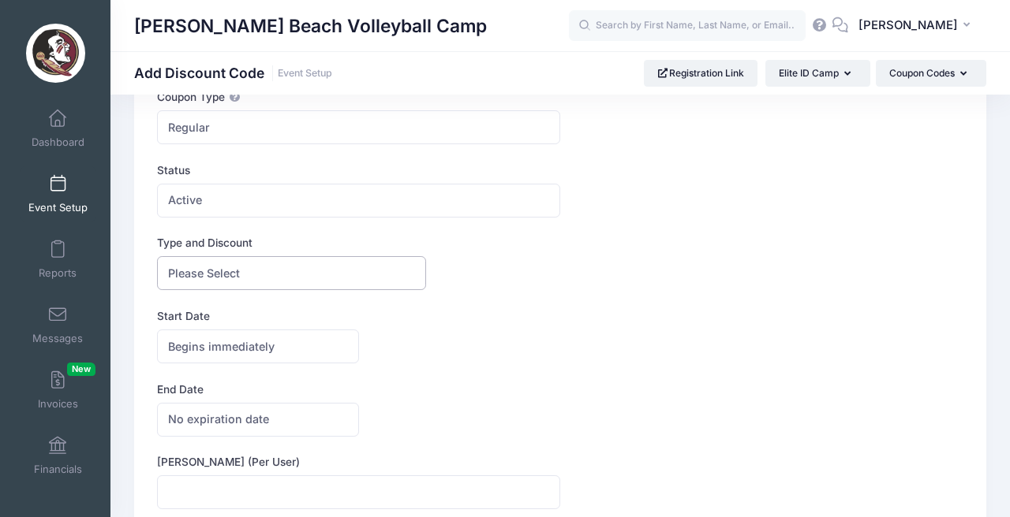
click at [285, 282] on span "Please Select" at bounding box center [291, 273] width 269 height 34
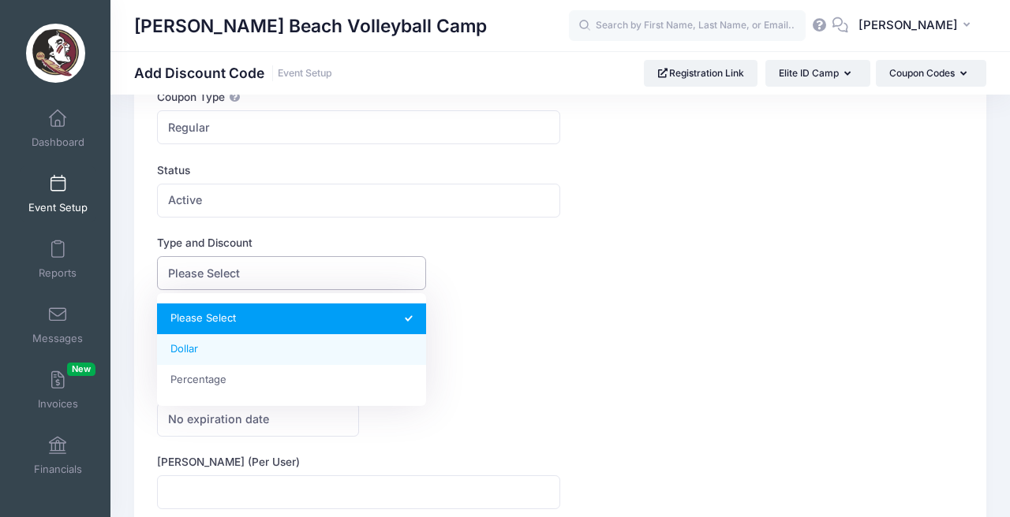
select select "1"
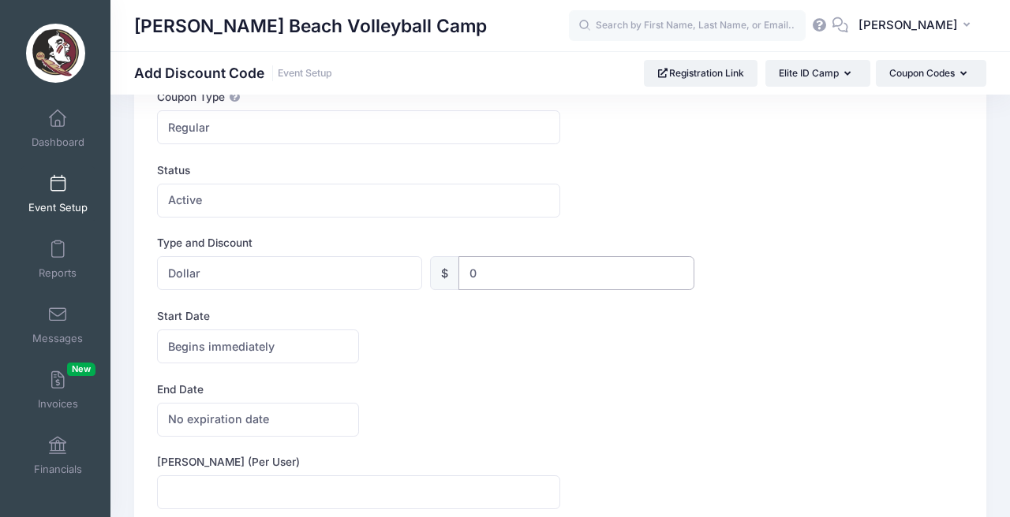
click at [486, 281] on input "0" at bounding box center [576, 273] width 237 height 34
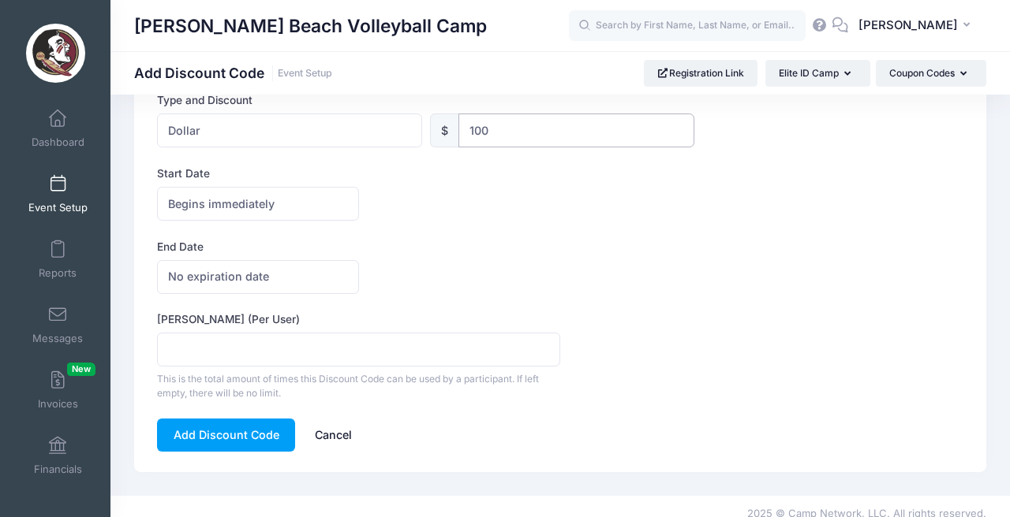
scroll to position [286, 0]
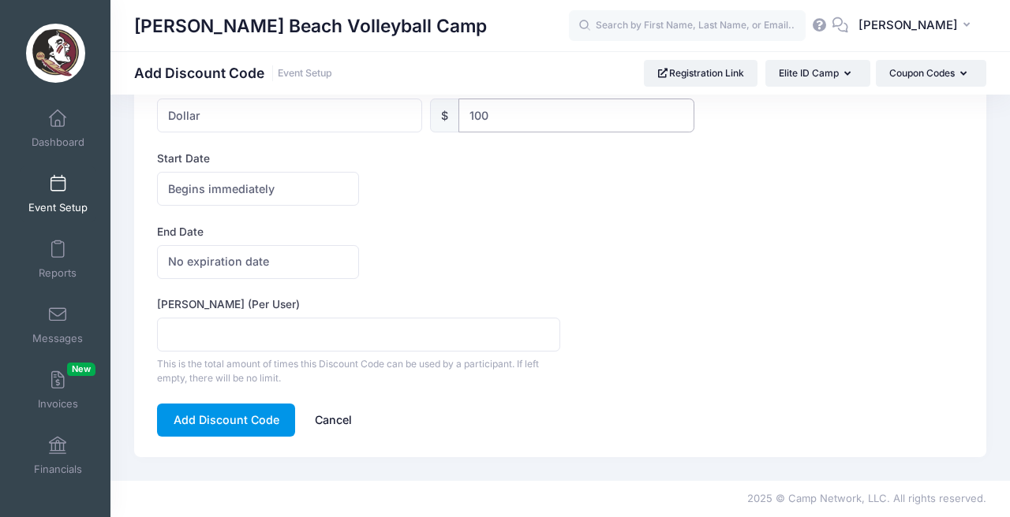
type input "100"
click at [244, 420] on button "Add Discount Code" at bounding box center [226, 421] width 138 height 34
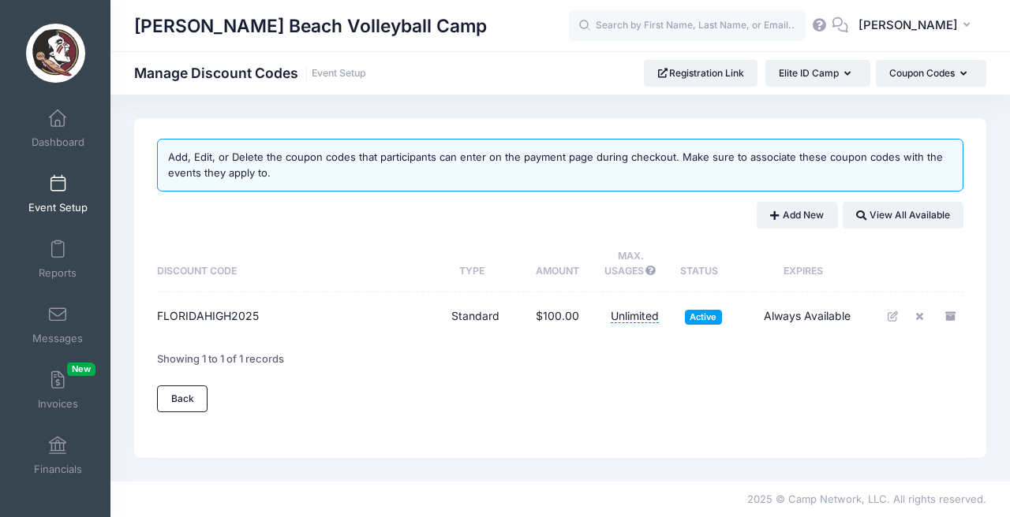
click at [466, 408] on div "Back" at bounding box center [355, 399] width 411 height 27
